Goal: Information Seeking & Learning: Check status

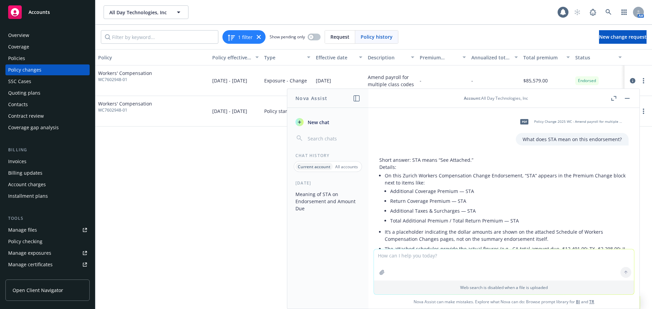
scroll to position [234, 0]
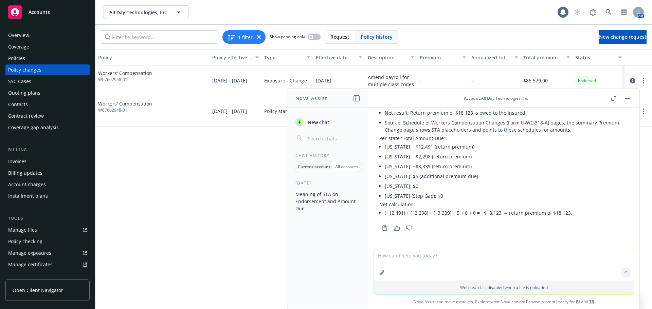
click at [286, 286] on div "Policy Policy effective dates Type Effective date Description Premium change An…" at bounding box center [373, 179] width 557 height 260
drag, startPoint x: 235, startPoint y: 265, endPoint x: 234, endPoint y: 259, distance: 5.9
click at [234, 262] on div "Policy Policy effective dates Type Effective date Description Premium change An…" at bounding box center [373, 179] width 557 height 260
click at [234, 249] on div "Policy Policy effective dates Type Effective date Description Premium change An…" at bounding box center [373, 179] width 557 height 260
